Goal: Task Accomplishment & Management: Manage account settings

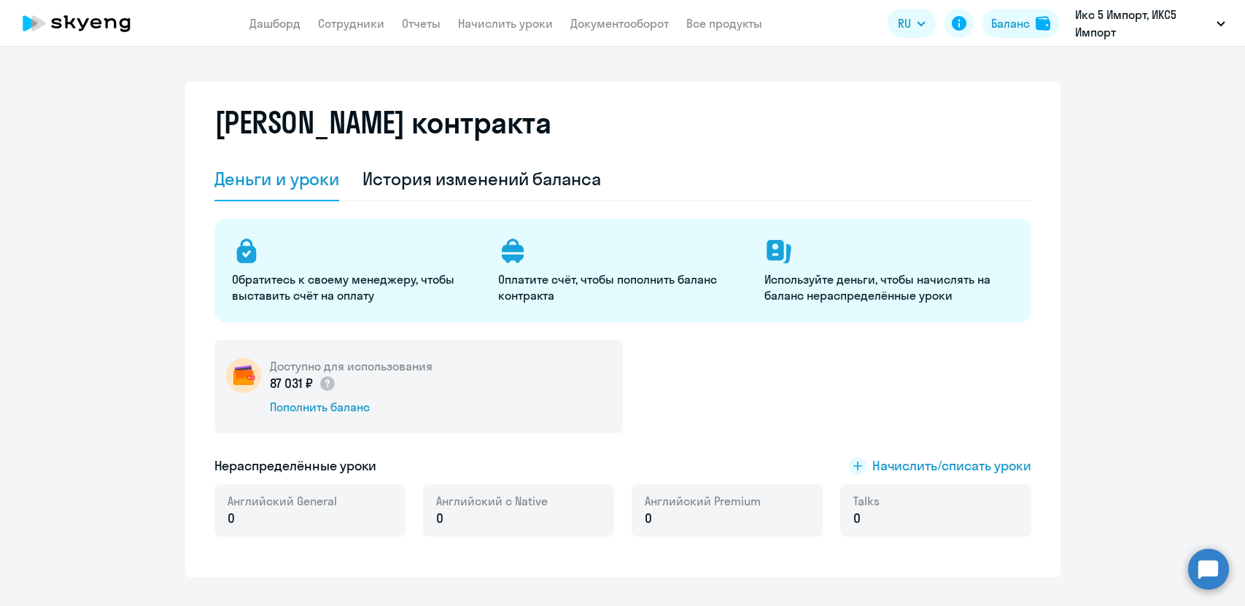
select select "english_adult_not_native_speaker"
click at [309, 26] on nav "Дашборд Сотрудники Отчеты Начислить уроки Документооборот Все продукты" at bounding box center [505, 24] width 513 height 18
click at [339, 27] on link "Сотрудники" at bounding box center [351, 23] width 66 height 15
select select "30"
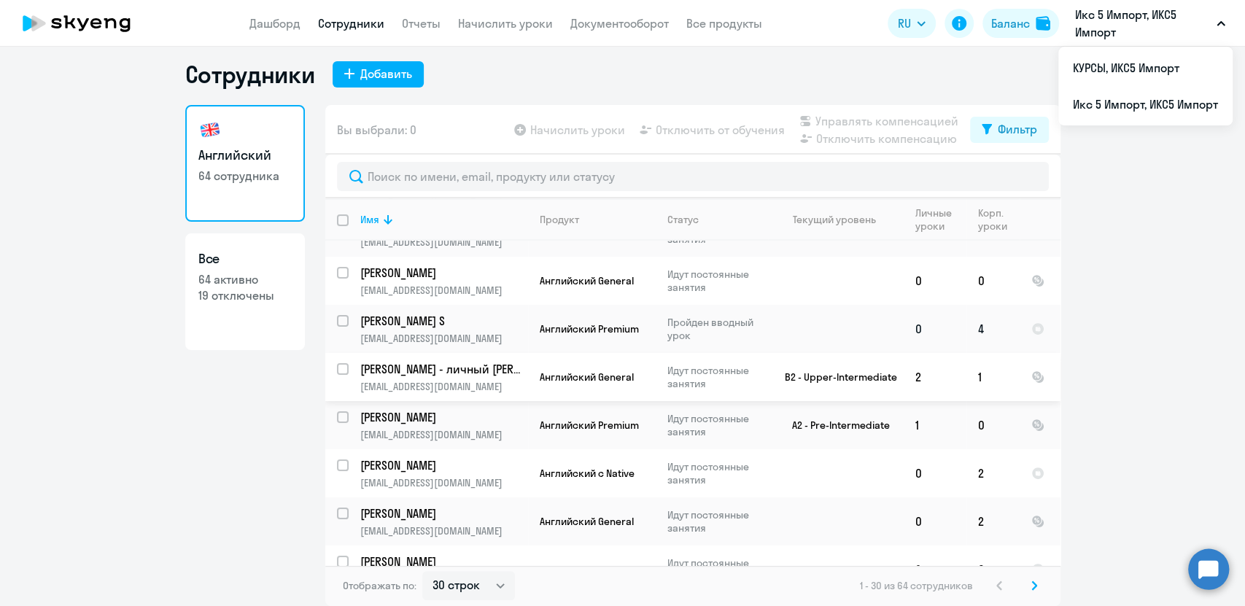
scroll to position [81, 0]
click at [393, 317] on p "[PERSON_NAME] S" at bounding box center [442, 320] width 165 height 16
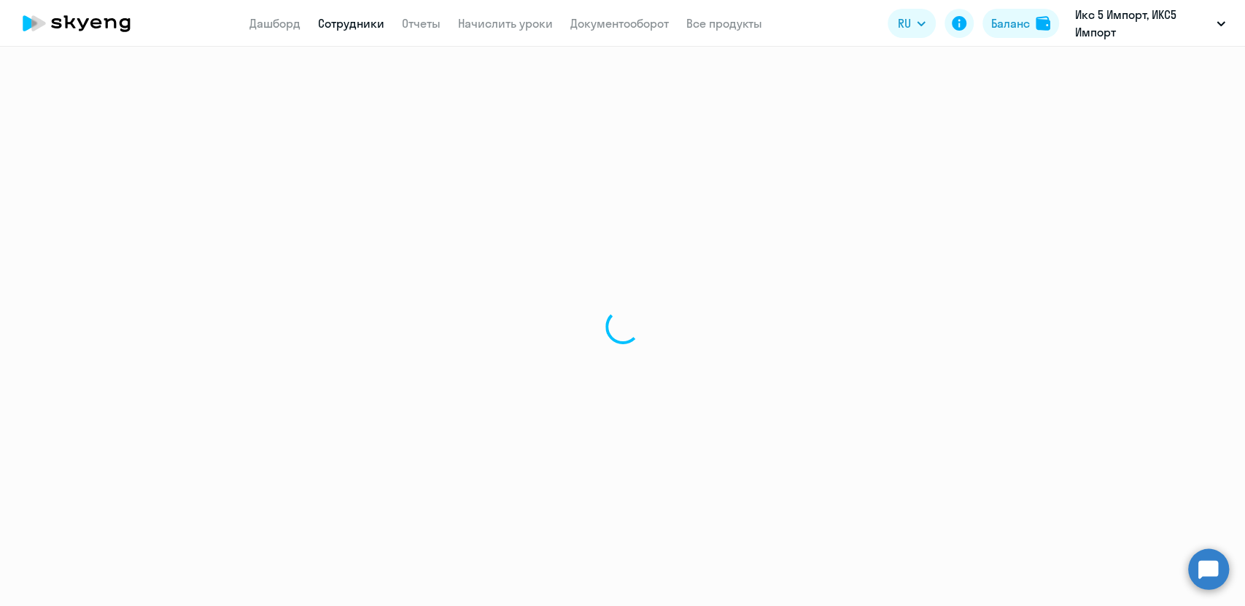
select select "english"
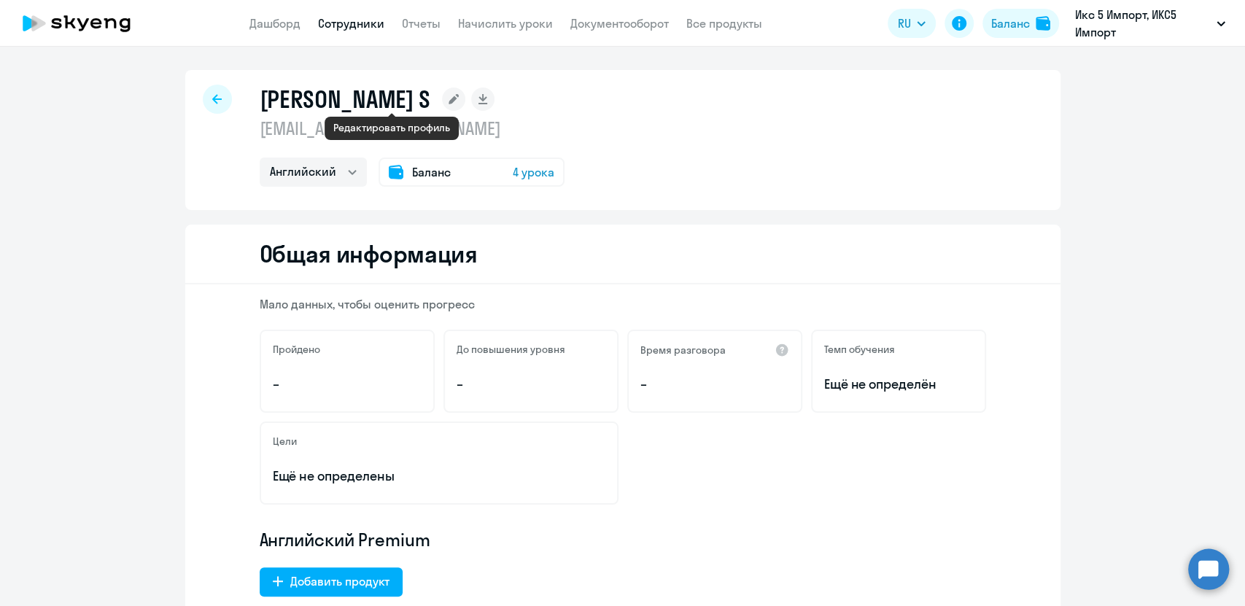
click at [442, 99] on rect at bounding box center [453, 99] width 23 height 23
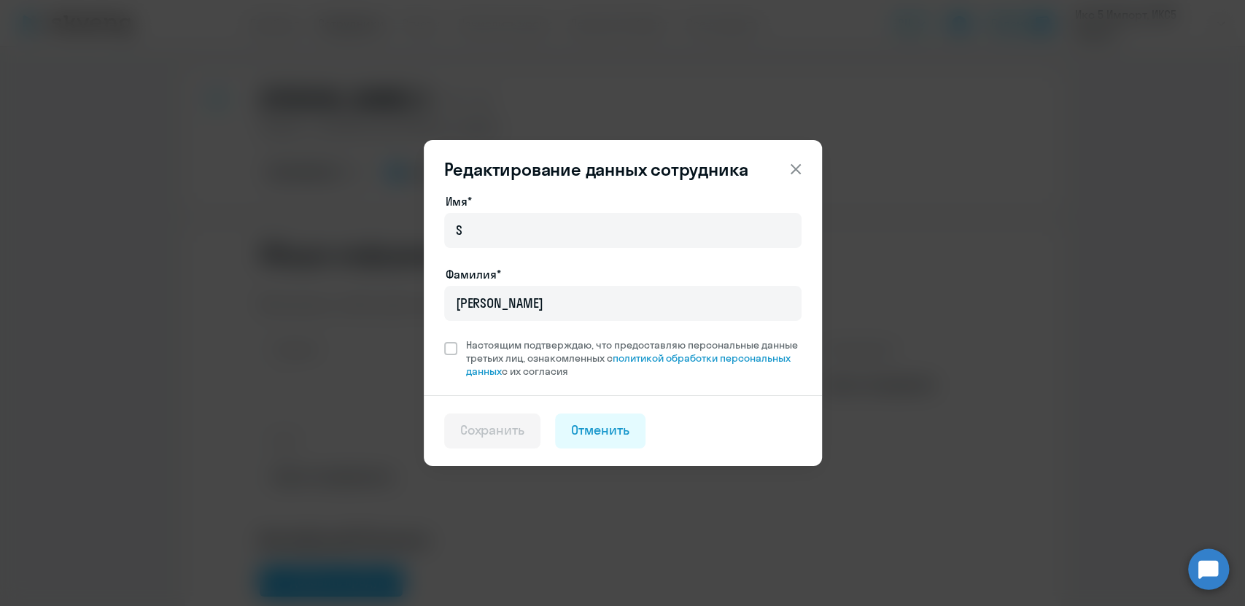
click at [796, 166] on icon at bounding box center [796, 169] width 18 height 18
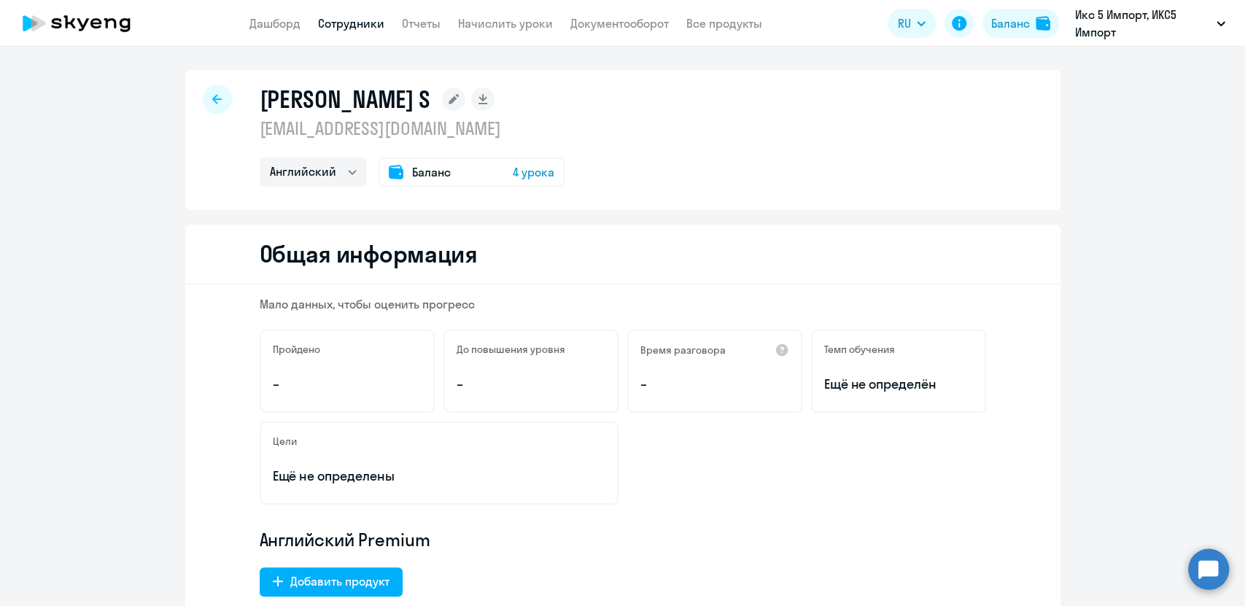
click at [774, 449] on div "Цели Ещё не определены" at bounding box center [623, 463] width 726 height 83
drag, startPoint x: 251, startPoint y: 97, endPoint x: 350, endPoint y: 137, distance: 107.0
click at [350, 137] on div "[PERSON_NAME] S [EMAIL_ADDRESS][DOMAIN_NAME] Английский Баланс 4 урока" at bounding box center [622, 140] width 875 height 140
copy div "[PERSON_NAME] S [EMAIL_ADDRESS][DOMAIN_NAME]"
click at [849, 466] on div "Цели Ещё не определены" at bounding box center [623, 463] width 726 height 83
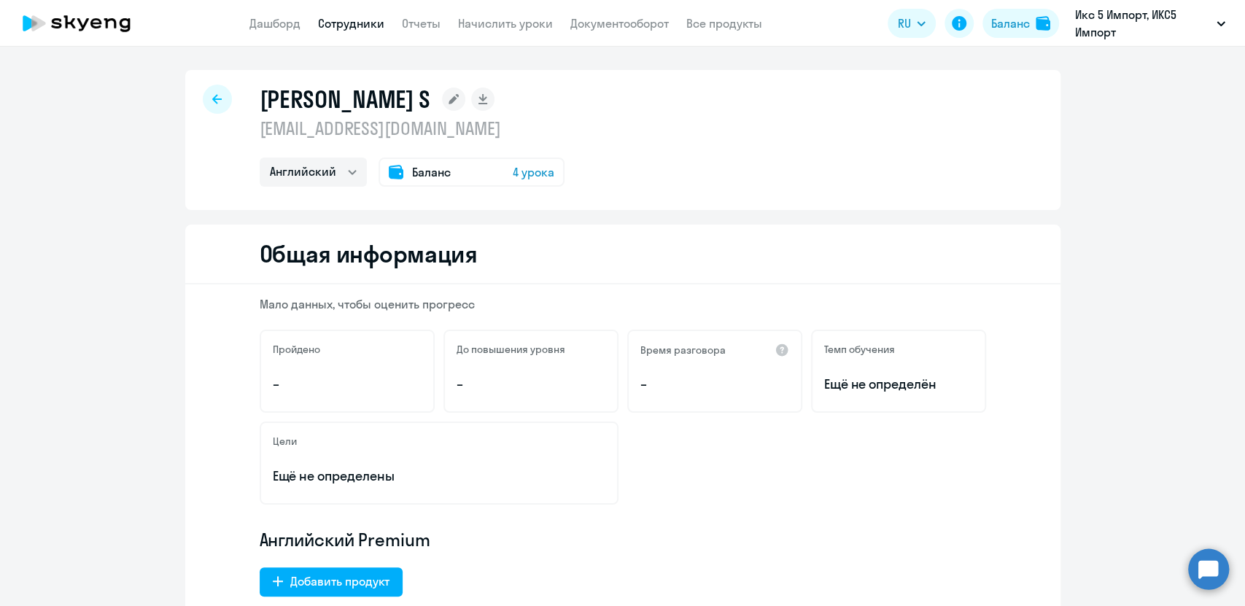
click at [215, 101] on icon at bounding box center [216, 99] width 9 height 10
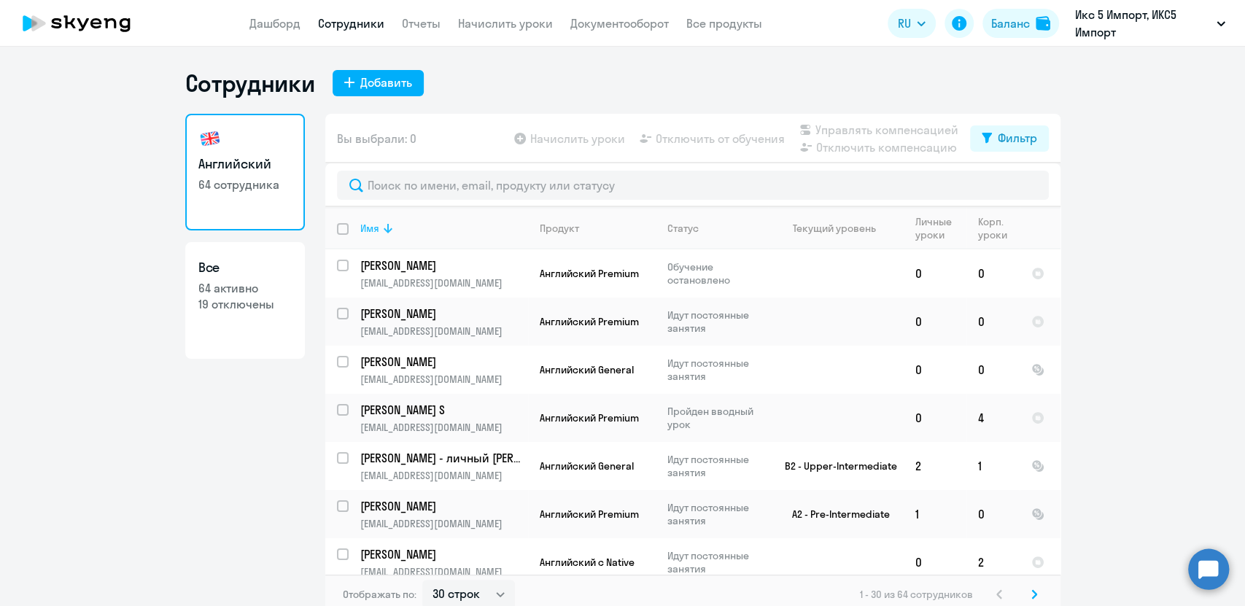
click at [379, 233] on icon at bounding box center [388, 229] width 18 height 18
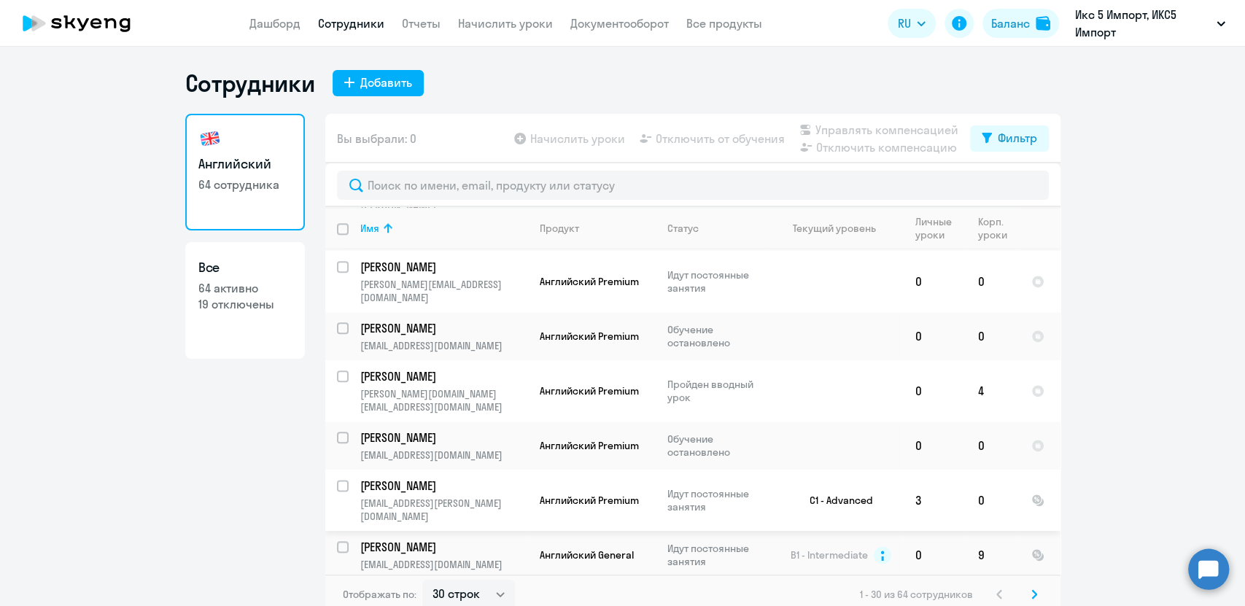
scroll to position [9, 0]
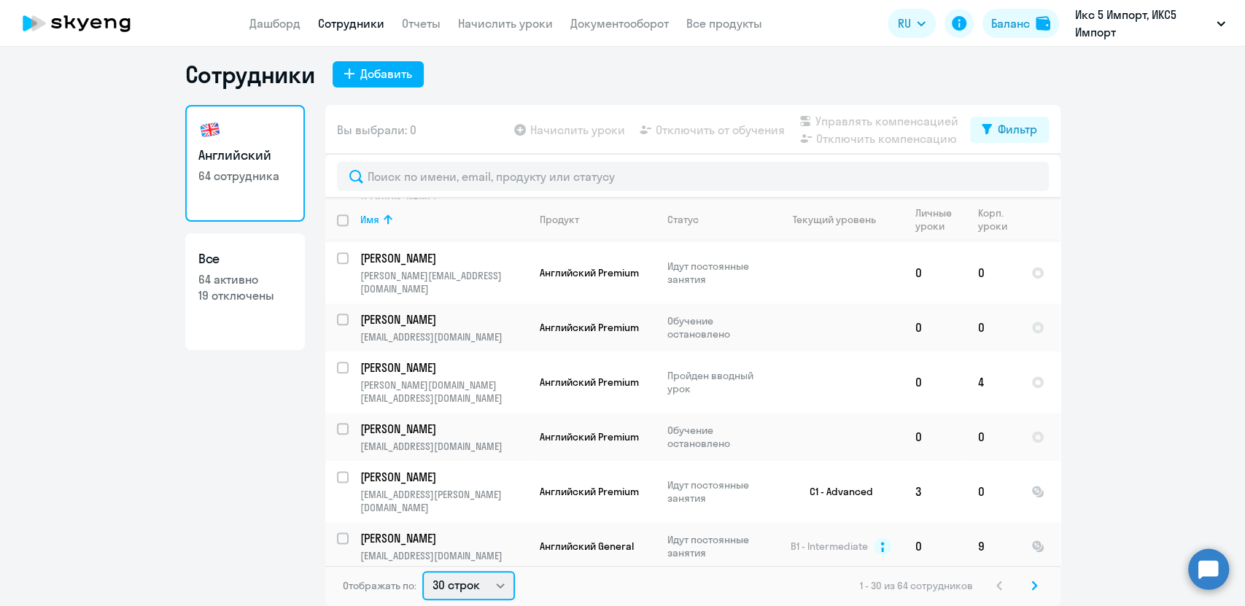
click at [473, 584] on select "30 строк 50 строк 100 строк" at bounding box center [468, 585] width 93 height 29
select select "100"
click at [422, 571] on select "30 строк 50 строк 100 строк" at bounding box center [468, 585] width 93 height 29
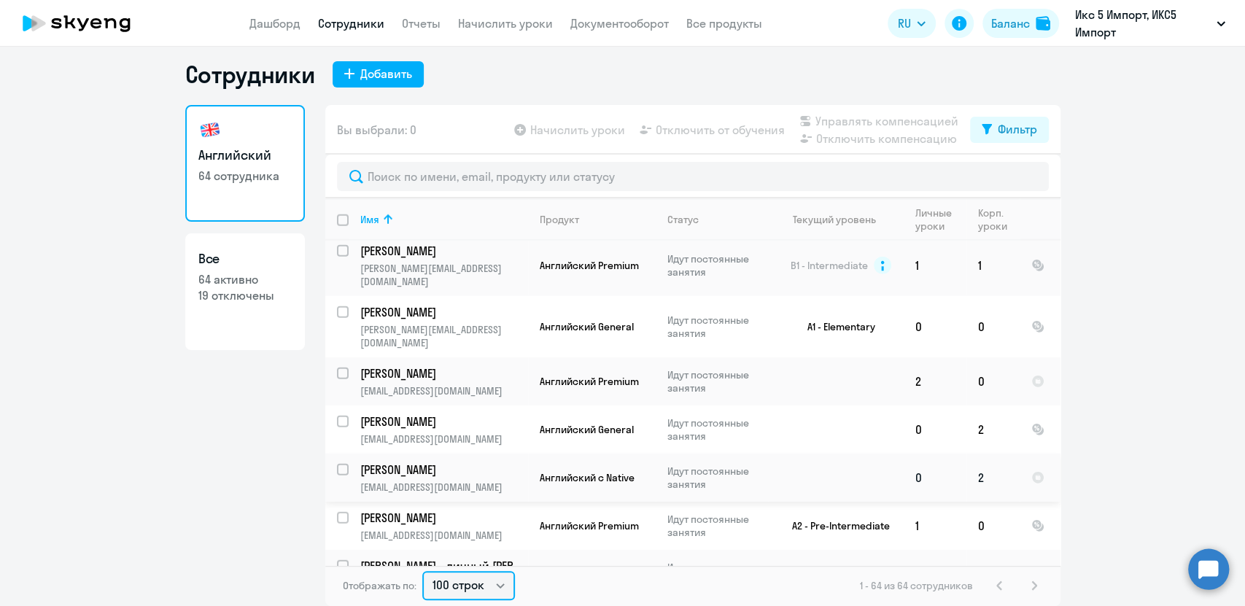
scroll to position [2781, 0]
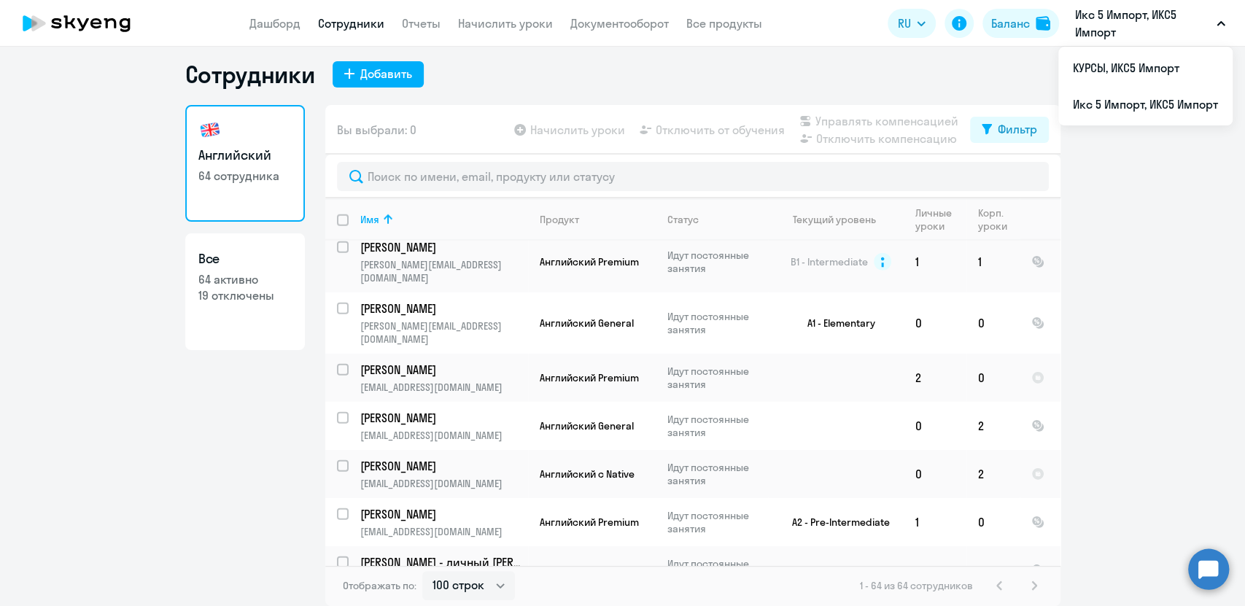
click at [199, 454] on div "Английский 64 сотрудника Все 64 активно 19 отключены" at bounding box center [245, 351] width 120 height 492
checkbox input "true"
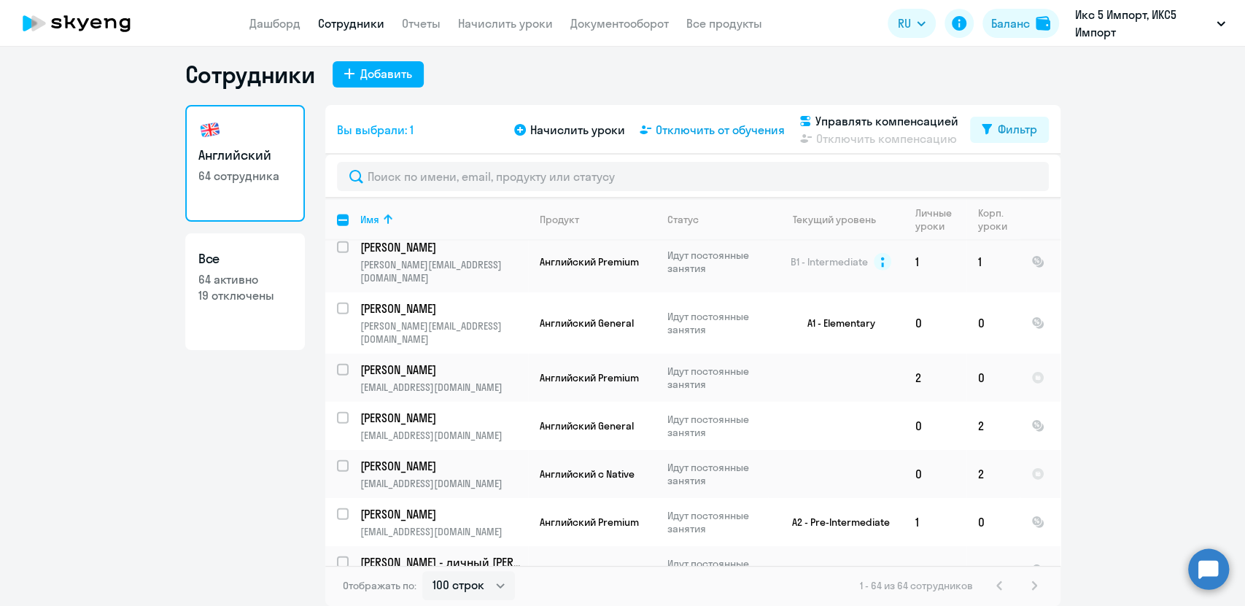
click at [720, 134] on span "Отключить от обучения" at bounding box center [720, 130] width 129 height 18
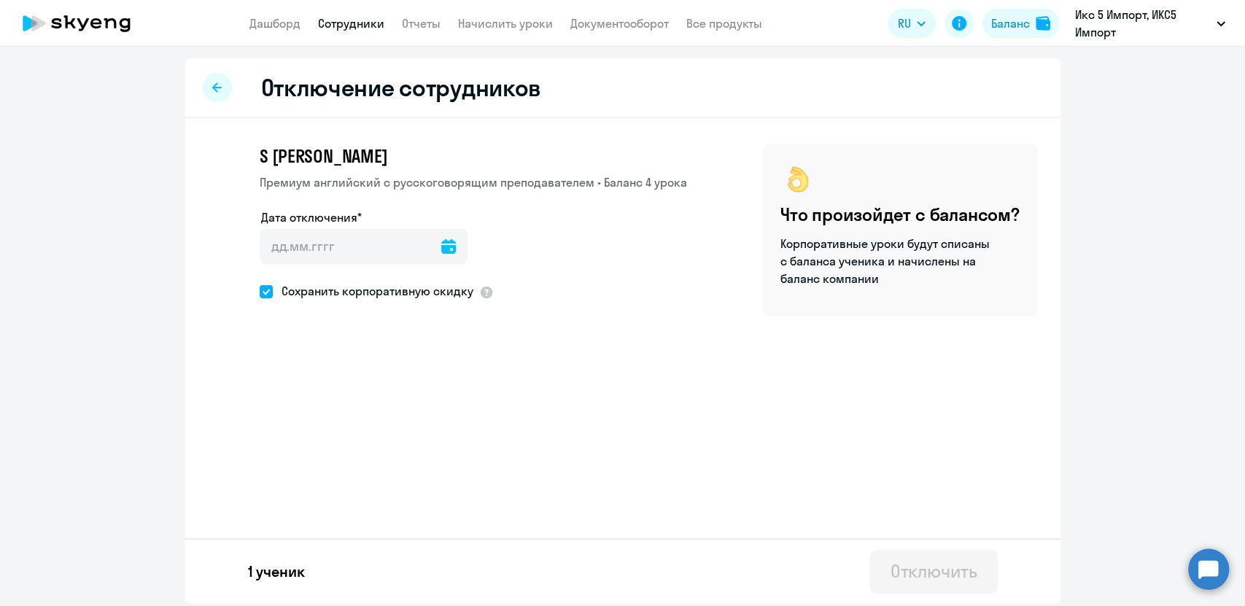
click at [266, 290] on span at bounding box center [266, 291] width 13 height 13
click at [260, 291] on input "Сохранить корпоративную скидку" at bounding box center [259, 291] width 1 height 1
checkbox input "false"
click at [299, 246] on input "Дата отключения*" at bounding box center [364, 246] width 208 height 35
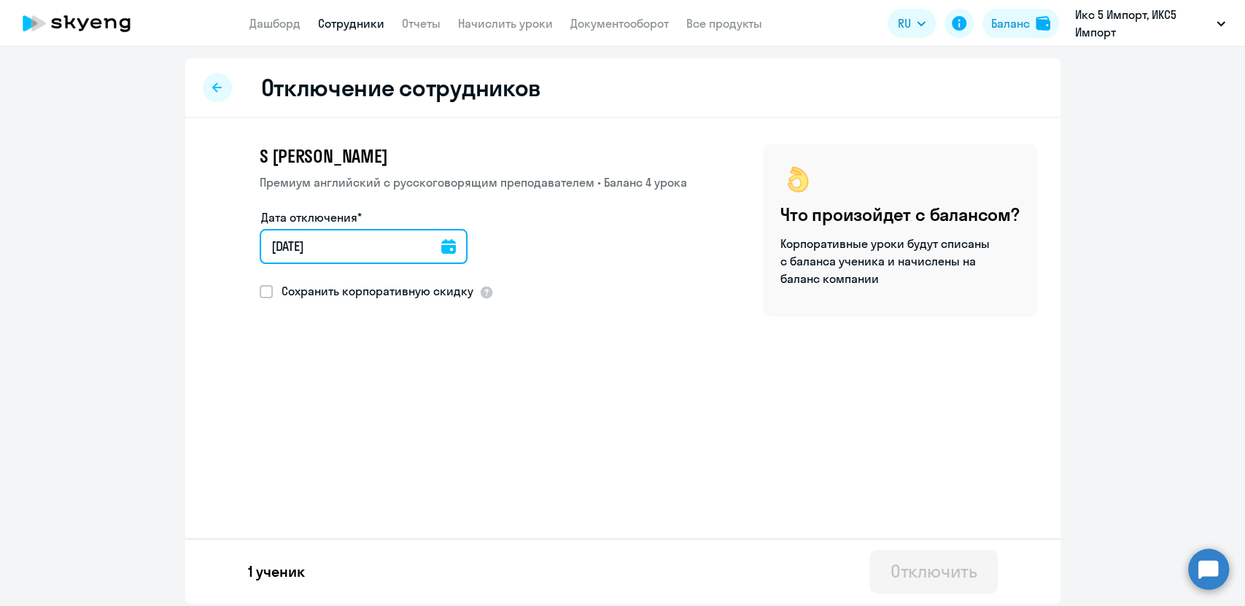
type input "[DATE]"
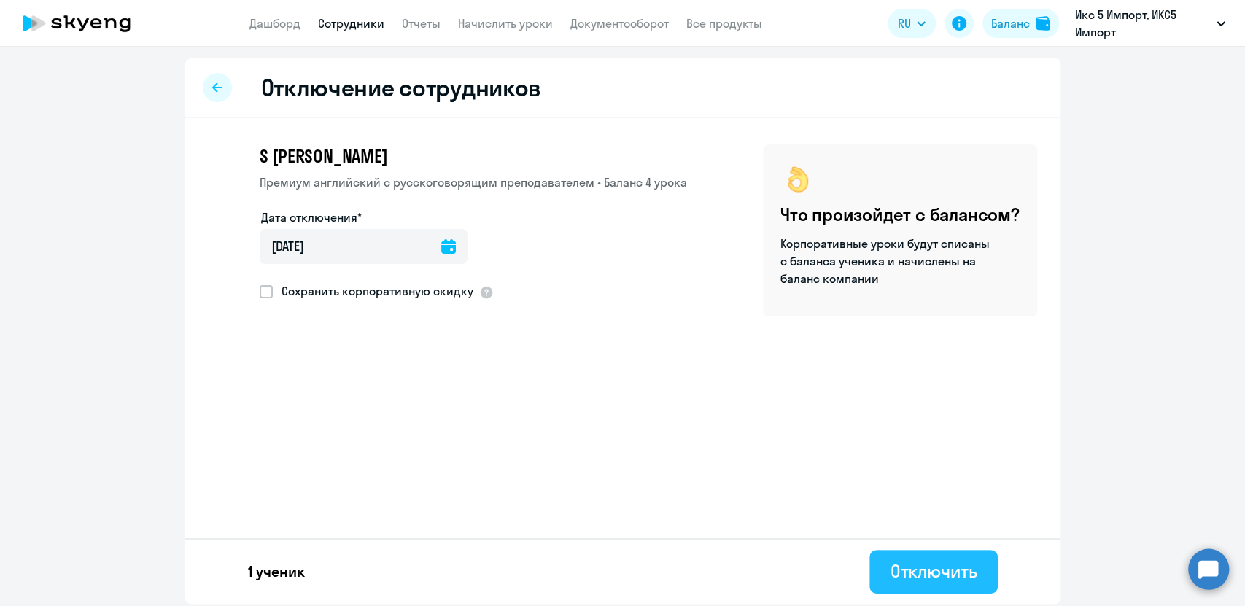
click at [917, 567] on div "Отключить" at bounding box center [933, 570] width 87 height 23
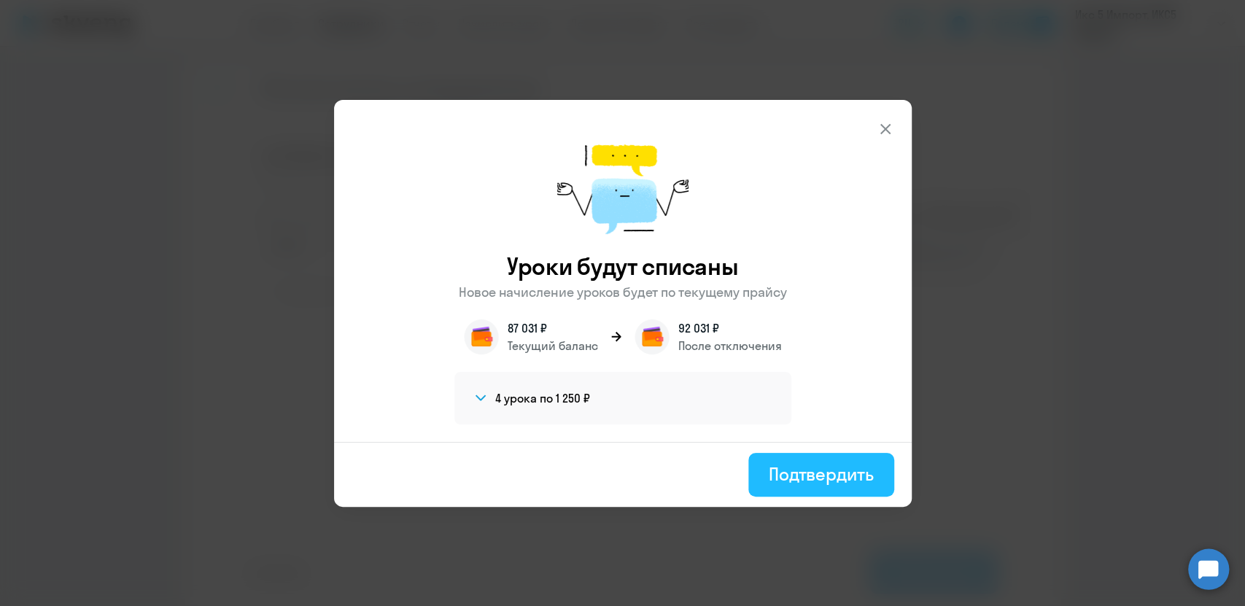
click at [817, 484] on div "Подтвердить" at bounding box center [821, 473] width 105 height 23
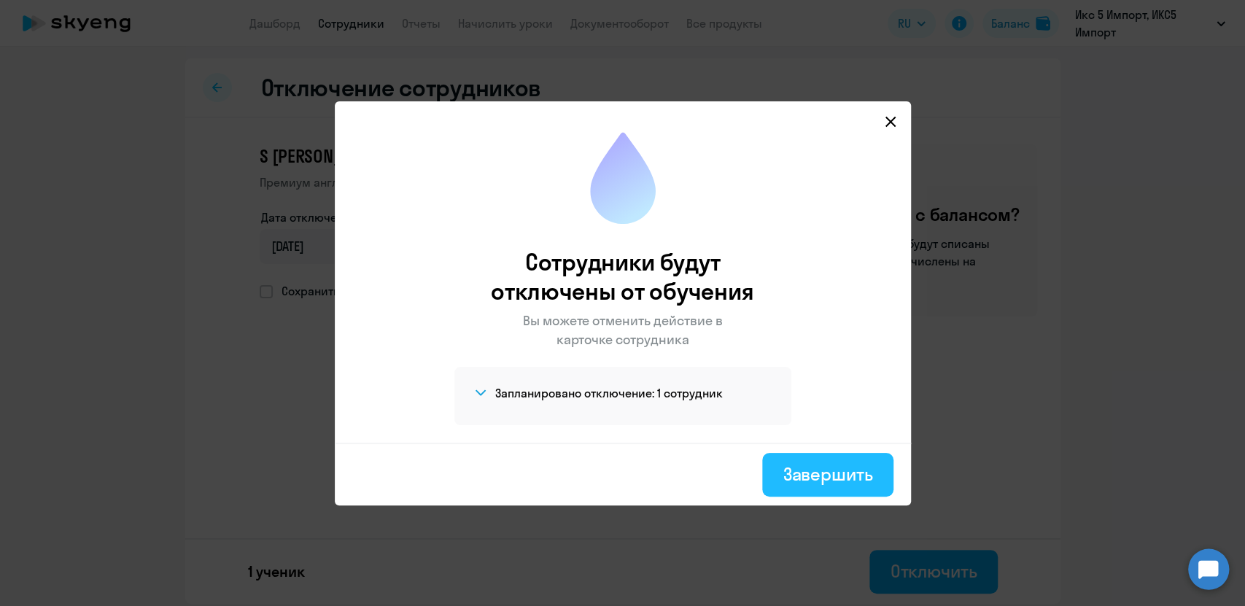
click at [830, 464] on div "Завершить" at bounding box center [827, 473] width 90 height 23
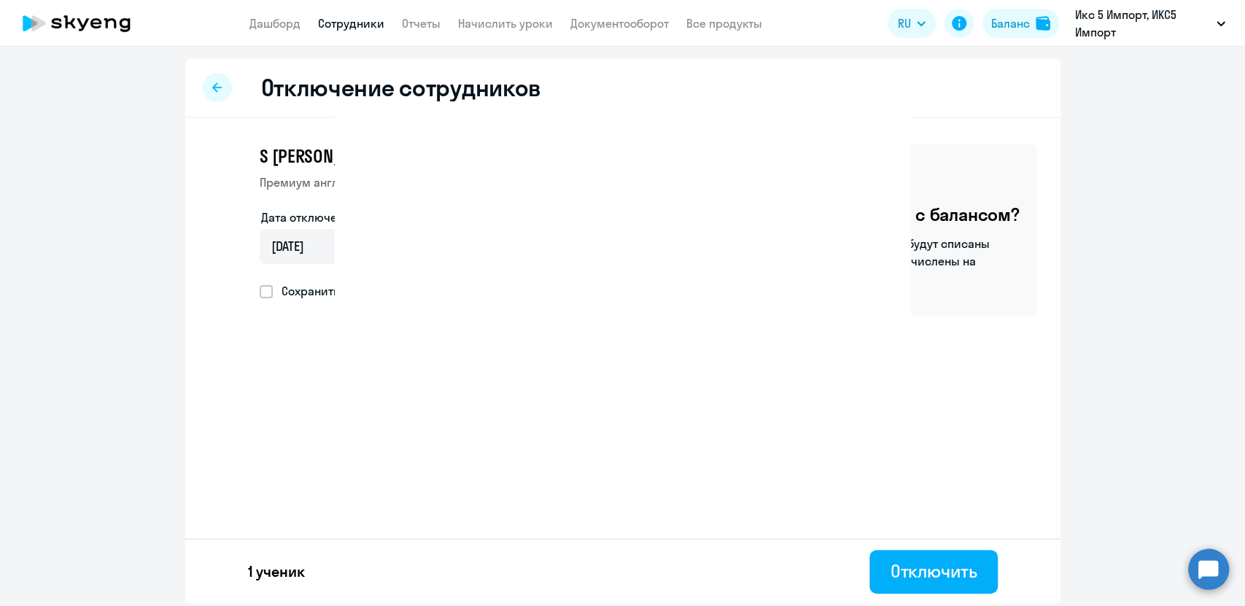
select select "30"
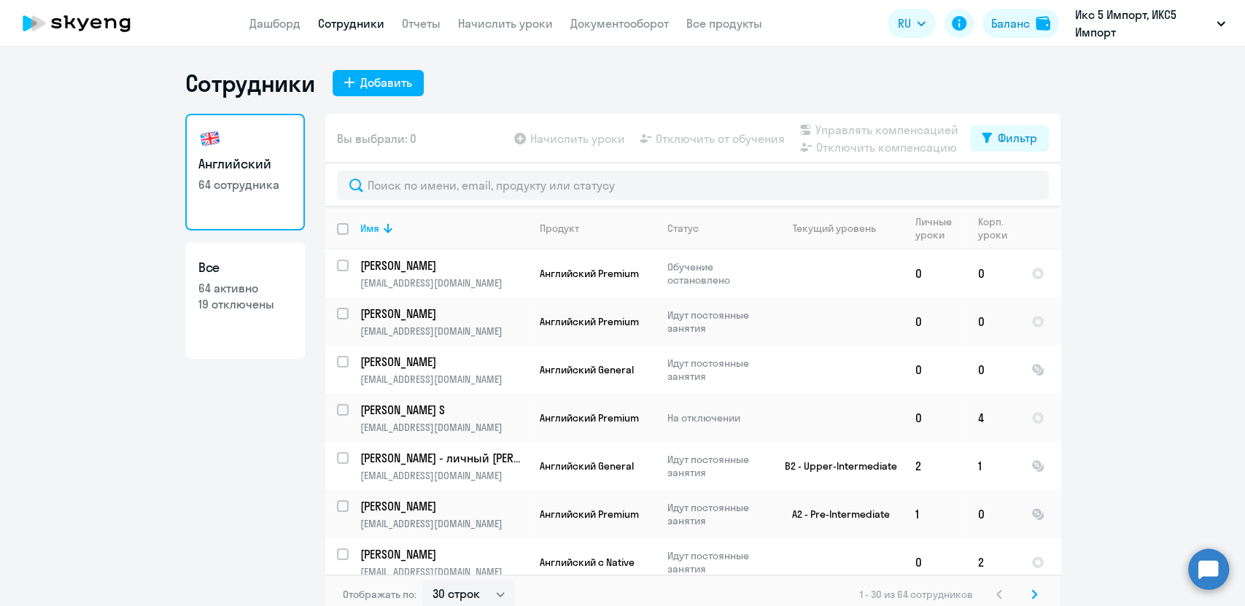
click at [1143, 163] on ng-component "Сотрудники Добавить Английский 64 сотрудника Все 64 активно 19 отключены Вы выб…" at bounding box center [622, 342] width 1245 height 546
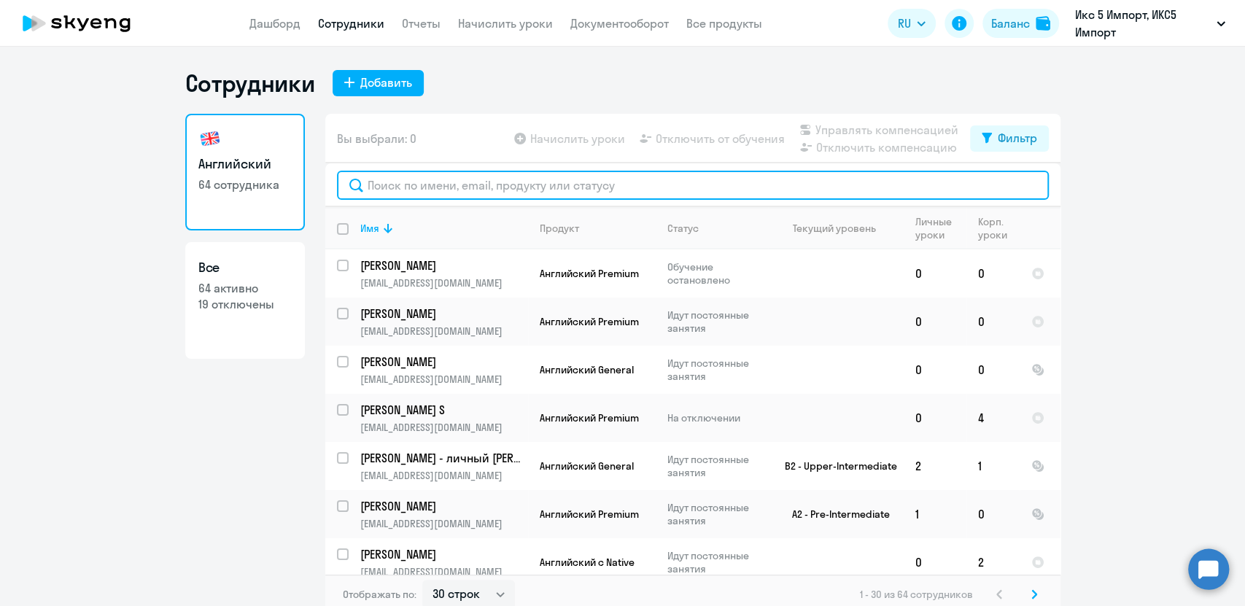
click at [441, 171] on input "text" at bounding box center [693, 185] width 712 height 29
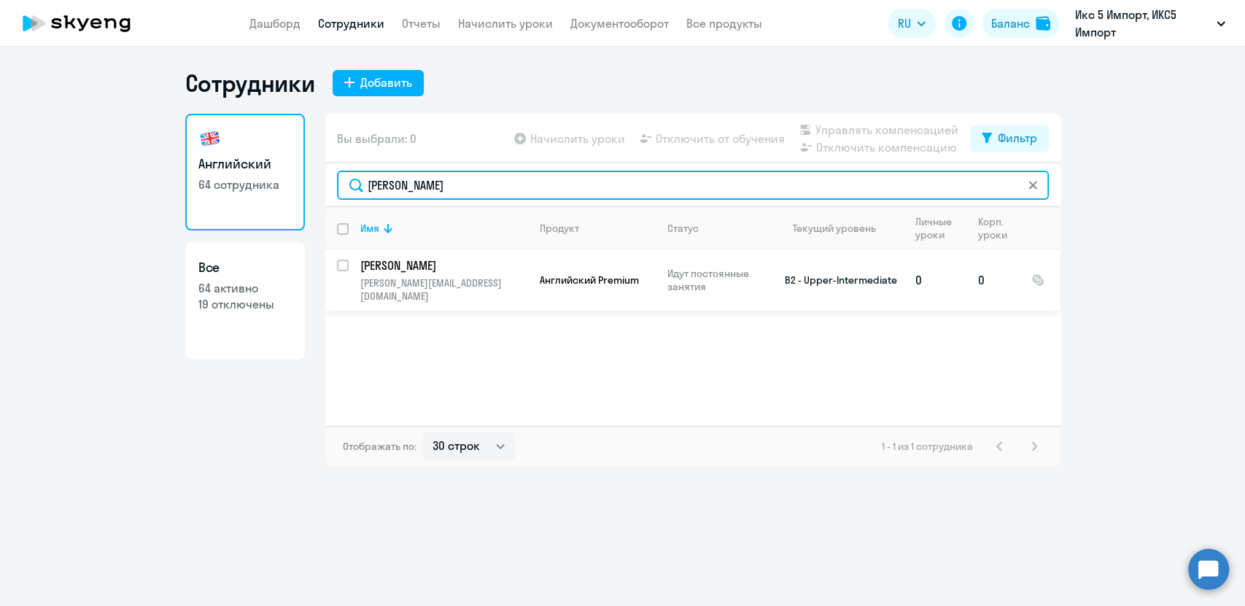
type input "[PERSON_NAME]"
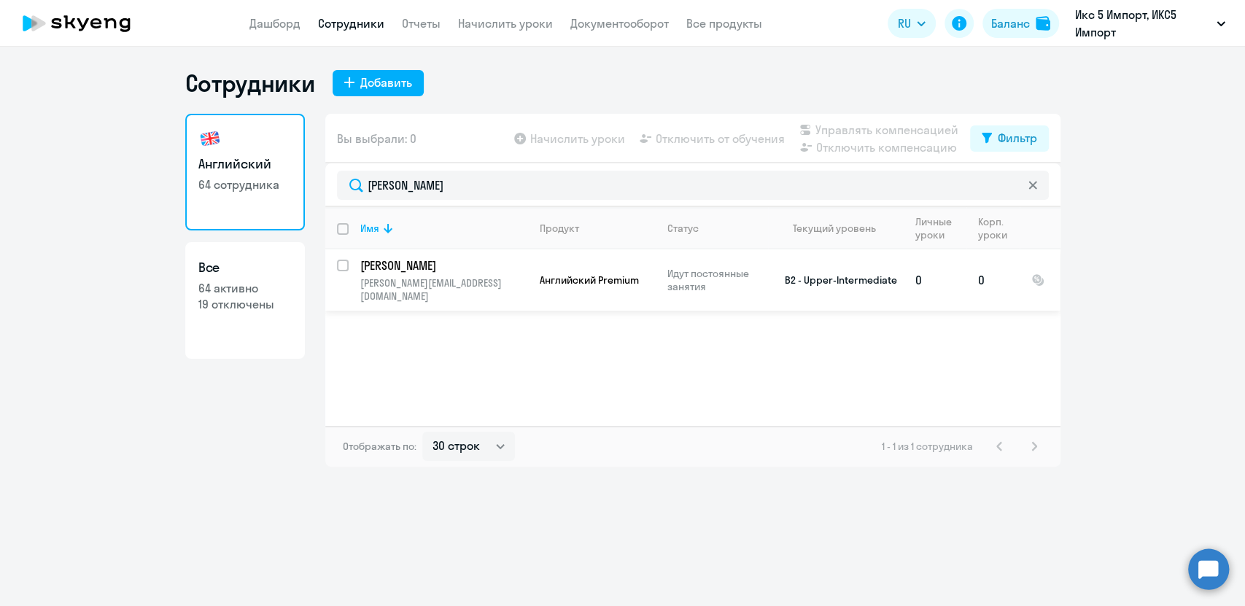
click at [446, 272] on p "[PERSON_NAME]" at bounding box center [442, 265] width 165 height 16
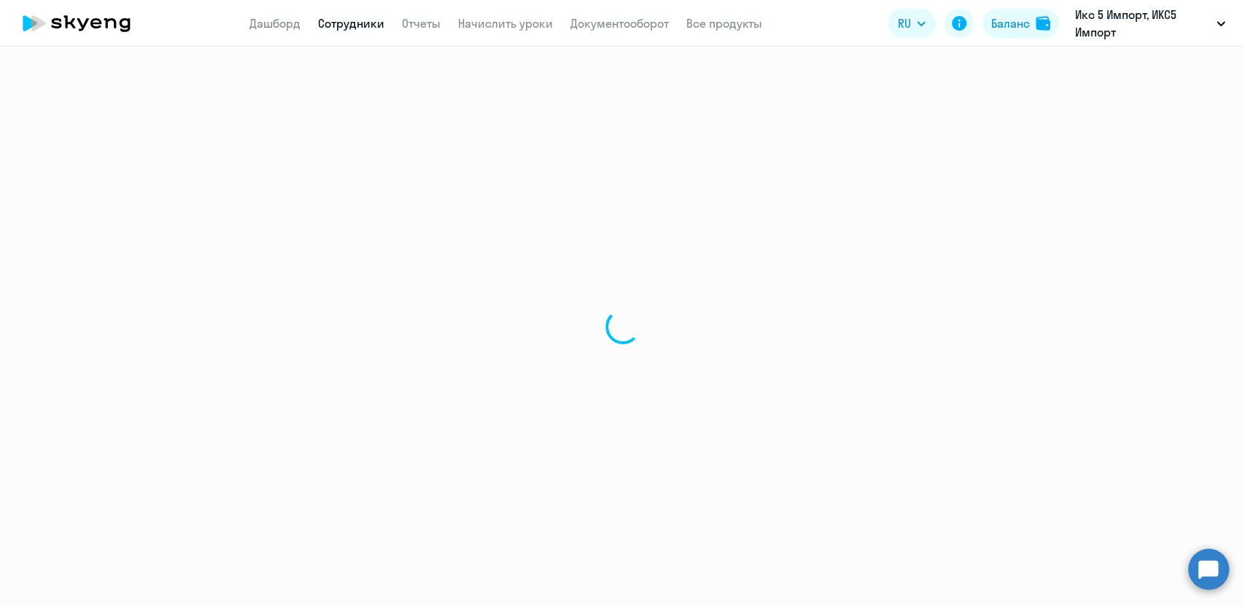
select select "english"
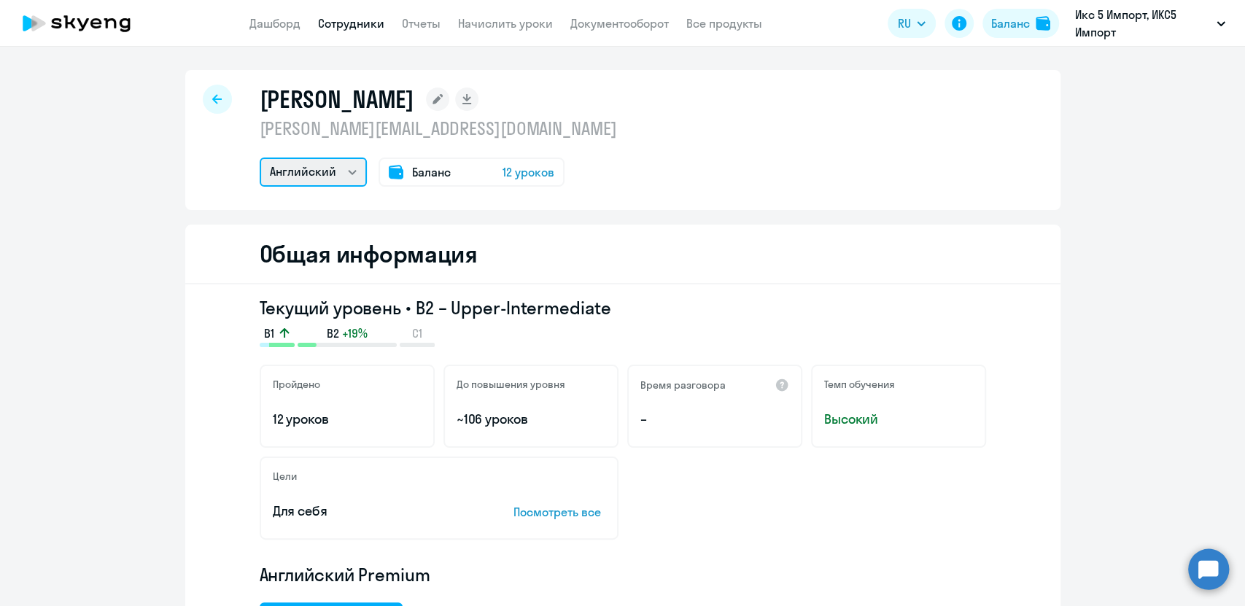
click at [327, 177] on select "Английский" at bounding box center [313, 172] width 107 height 29
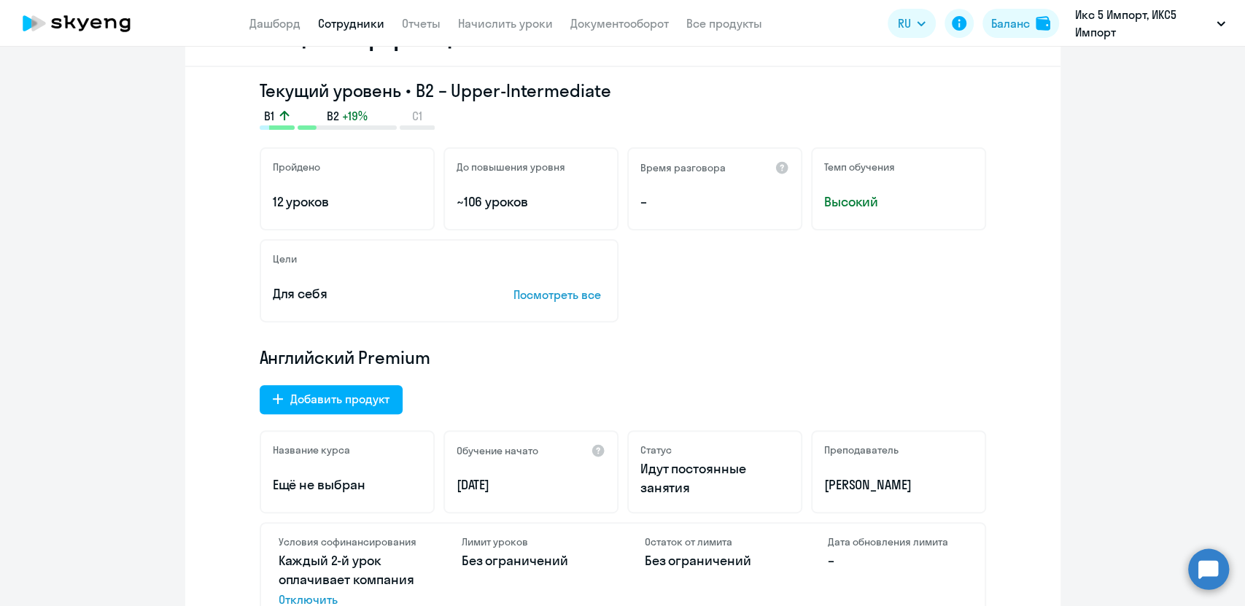
scroll to position [324, 0]
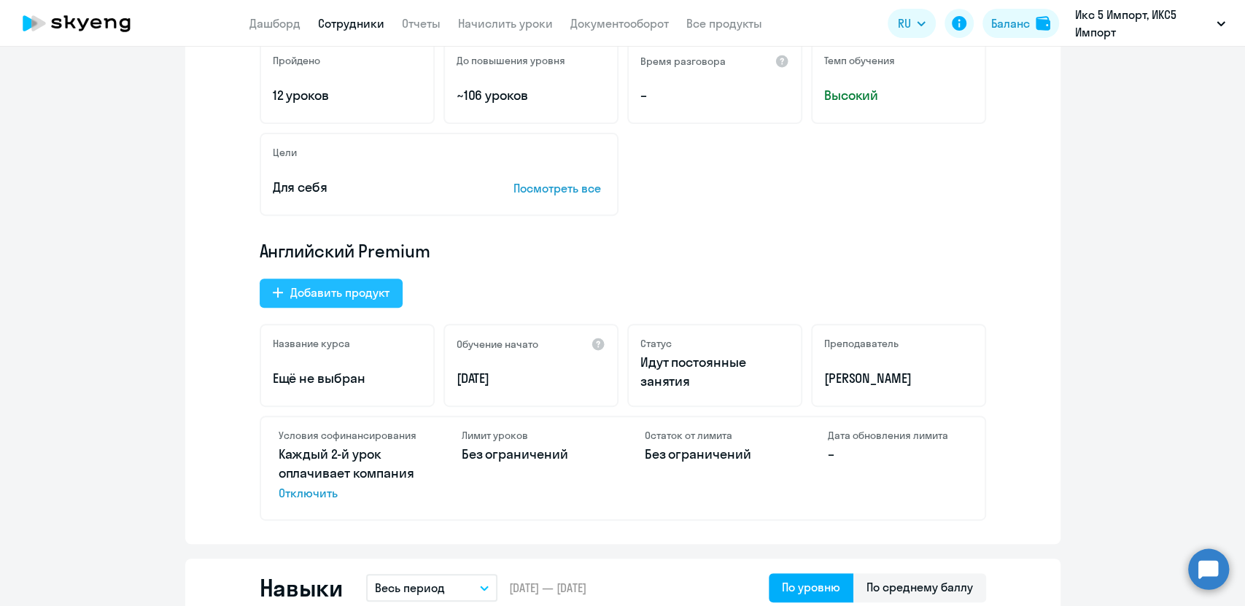
click at [316, 290] on div "Добавить продукт" at bounding box center [339, 293] width 99 height 18
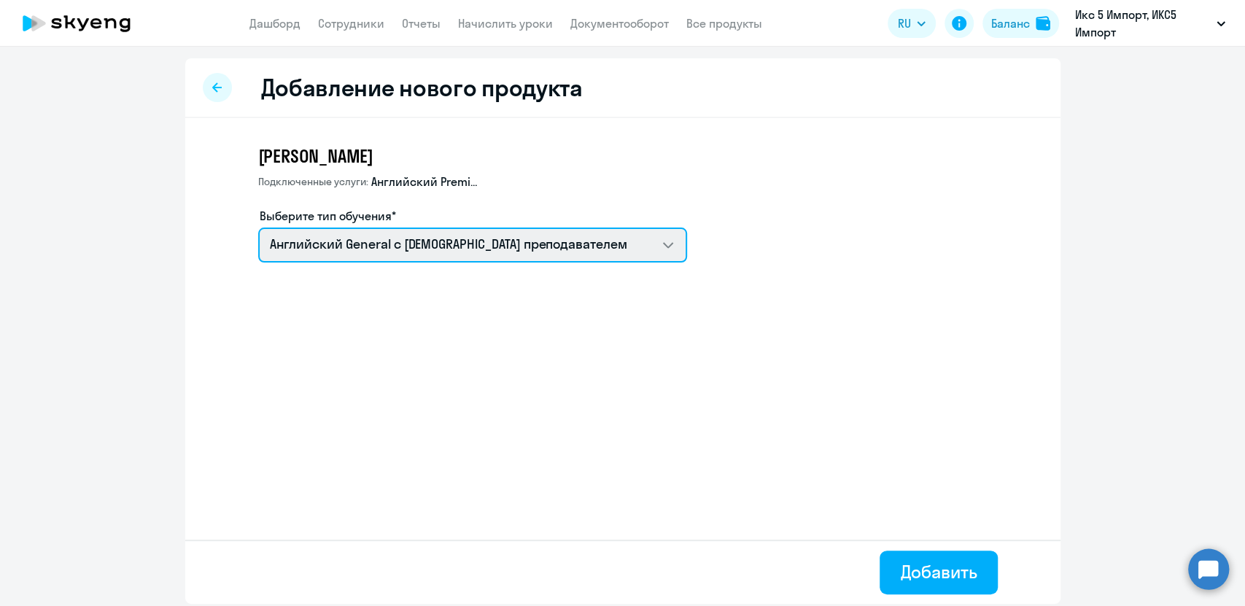
click at [669, 247] on select "Английский General с [DEMOGRAPHIC_DATA] преподавателем Английский General с [DE…" at bounding box center [472, 245] width 429 height 35
select select "english_adult_native_speaker"
click at [258, 228] on select "Английский General с [DEMOGRAPHIC_DATA] преподавателем Английский General с [DE…" at bounding box center [472, 245] width 429 height 35
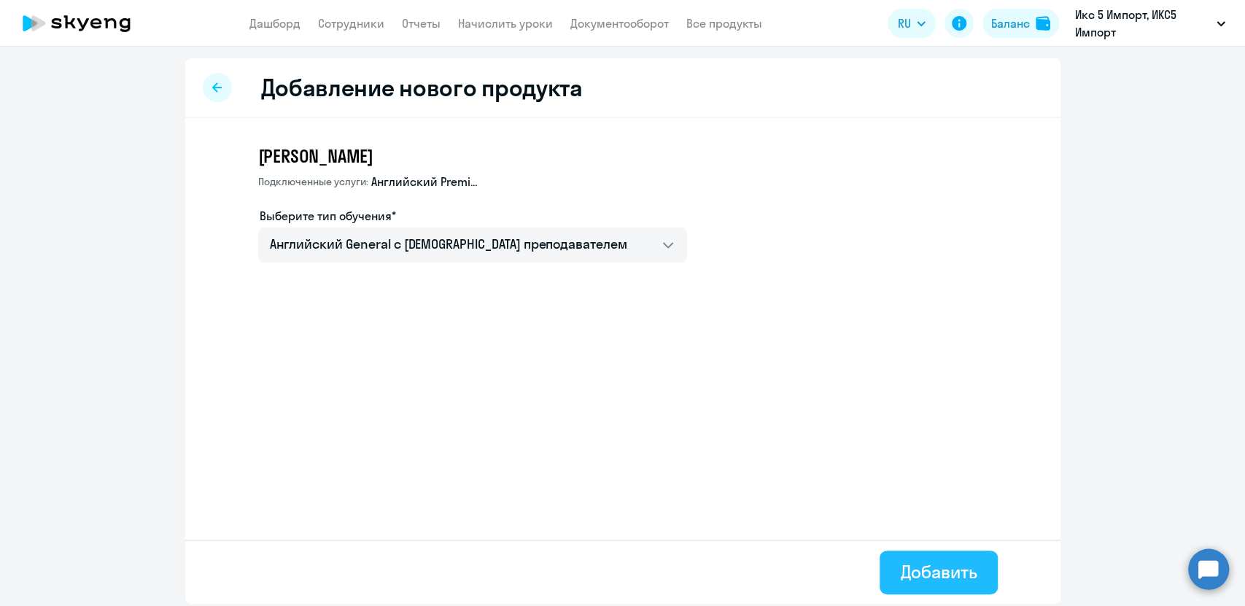
click at [928, 564] on div "Добавить" at bounding box center [938, 571] width 77 height 23
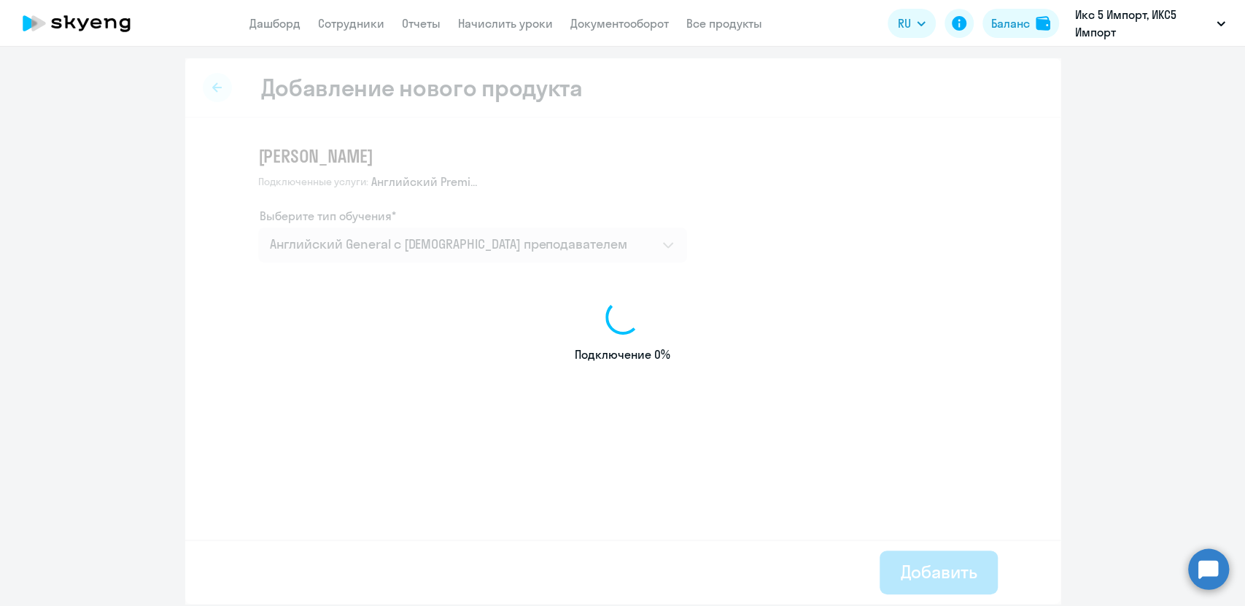
select select "english"
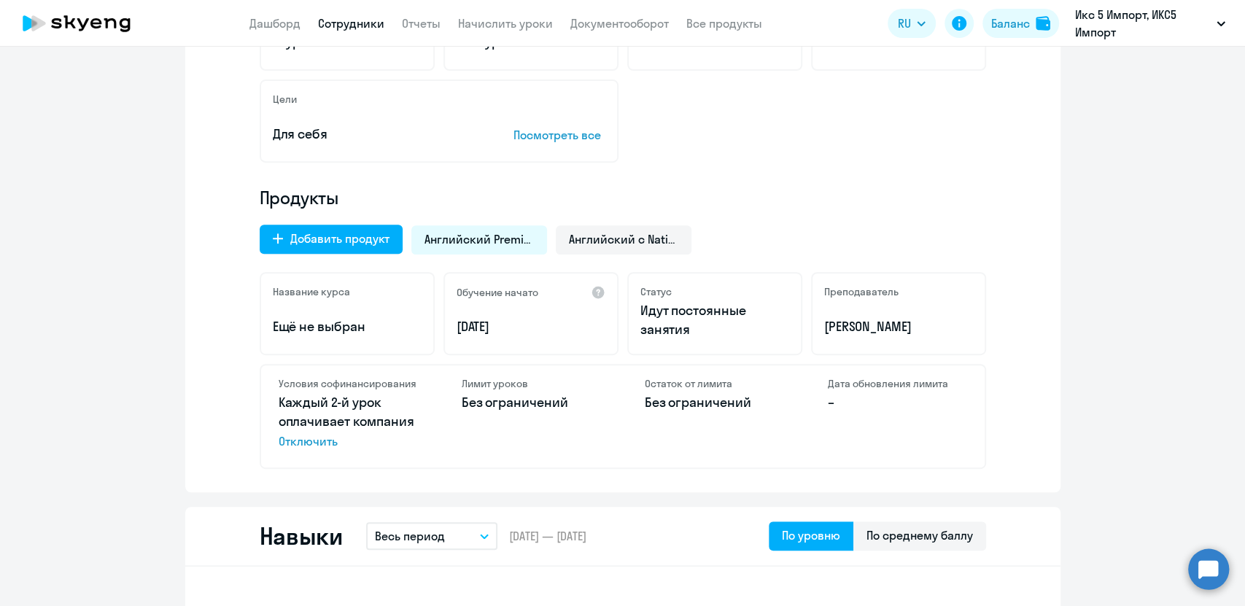
scroll to position [405, 0]
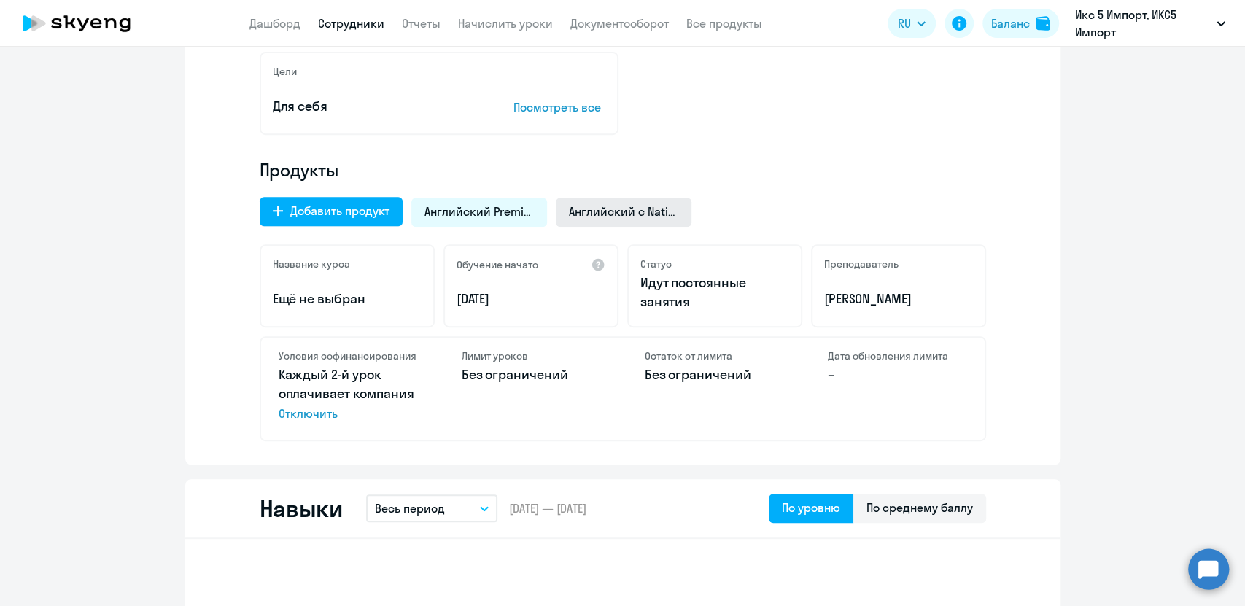
click at [579, 212] on span "Английский с Native" at bounding box center [623, 211] width 109 height 16
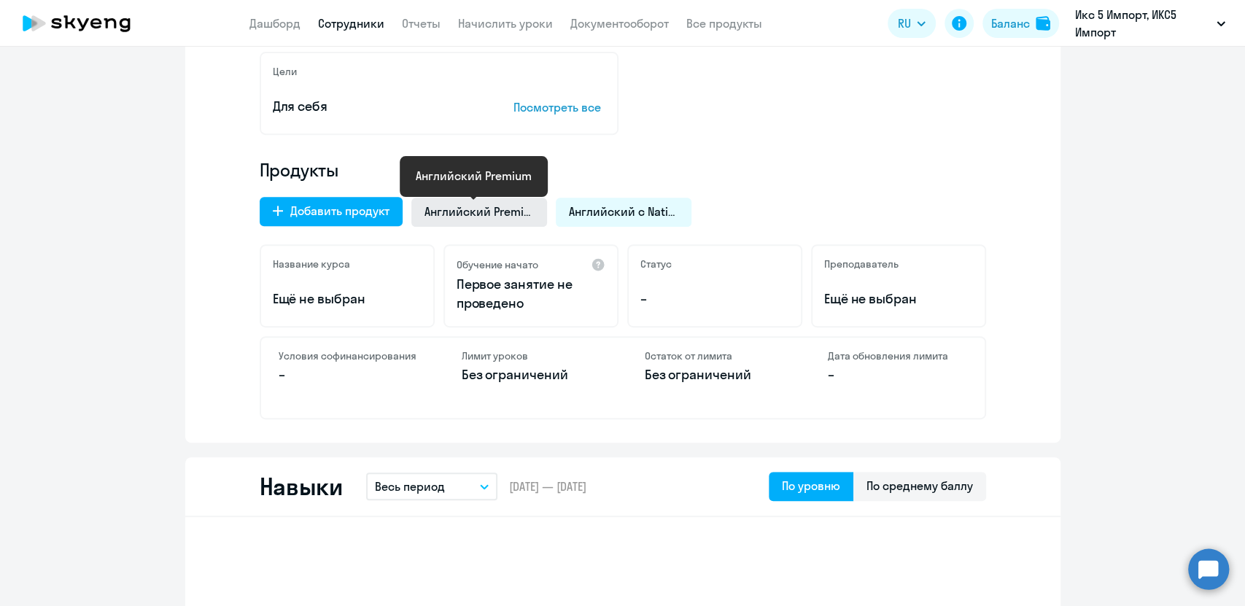
click at [486, 216] on span "Английский Premium" at bounding box center [478, 211] width 109 height 16
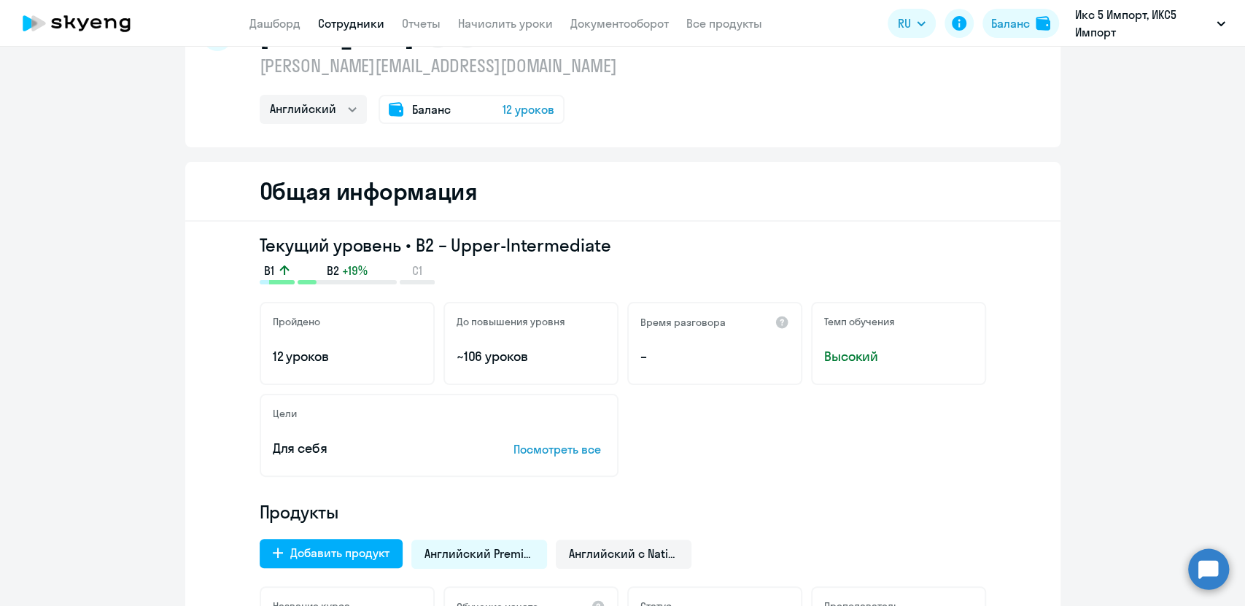
scroll to position [0, 0]
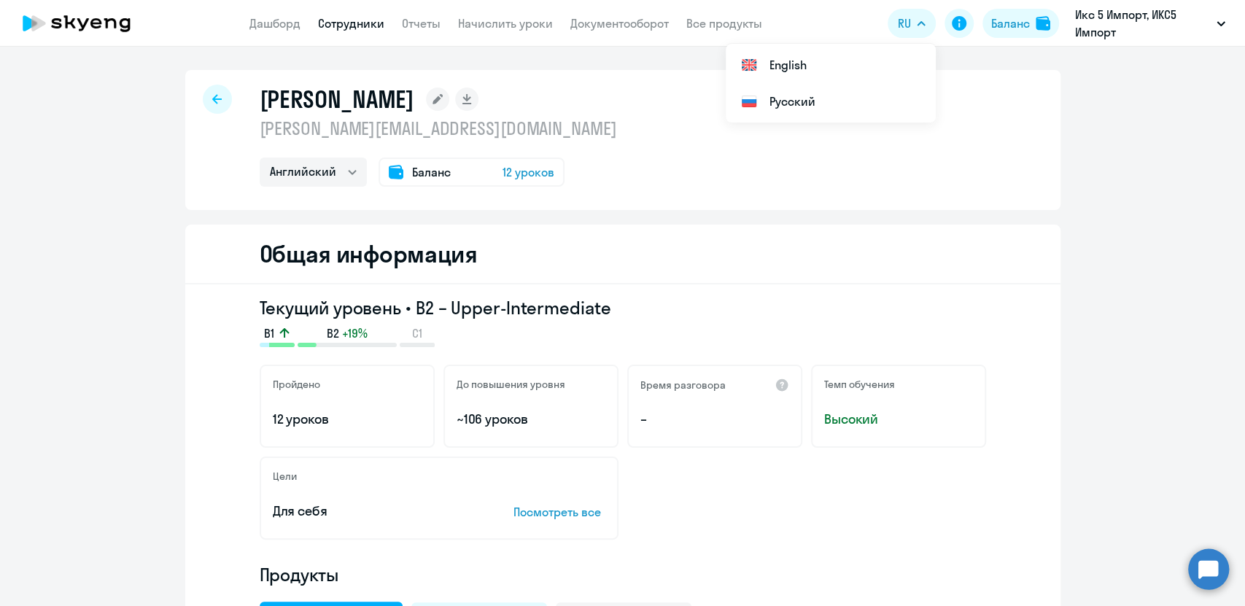
click at [82, 23] on icon at bounding box center [83, 24] width 12 height 12
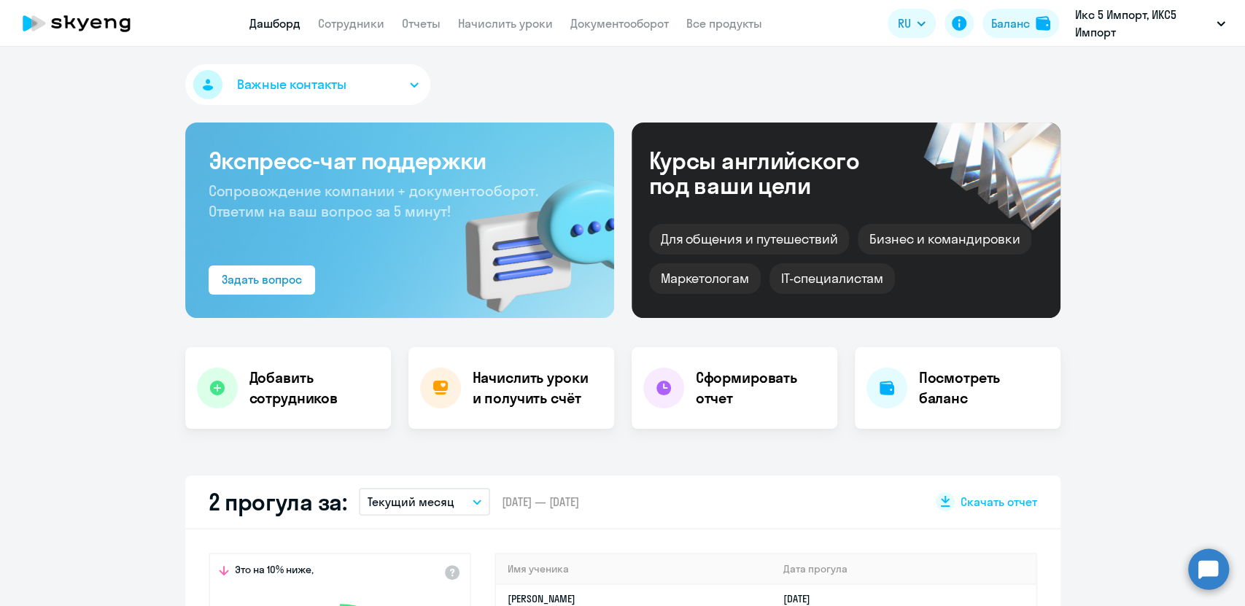
select select "30"
